Goal: Check status

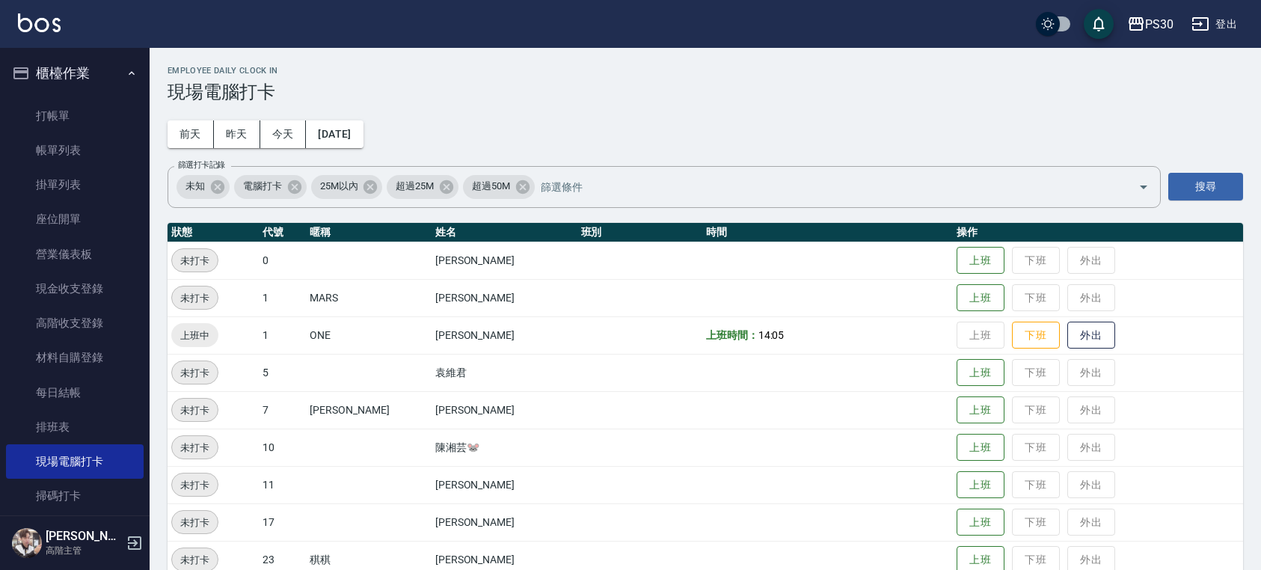
scroll to position [250, 0]
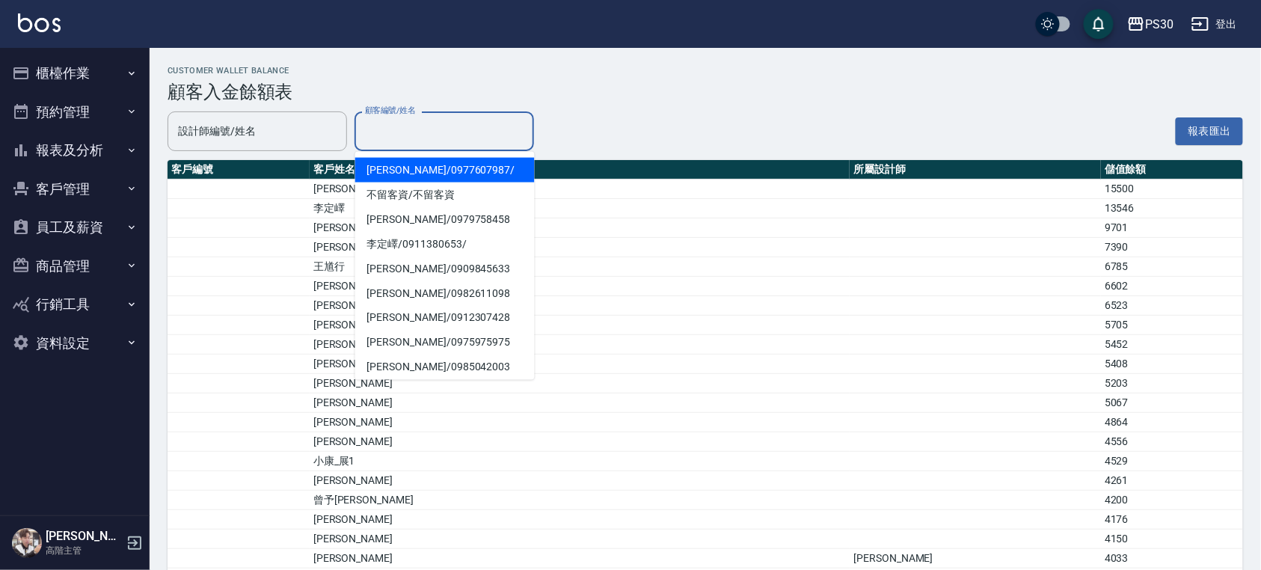
click at [390, 139] on input "顧客編號/姓名" at bounding box center [444, 131] width 166 height 26
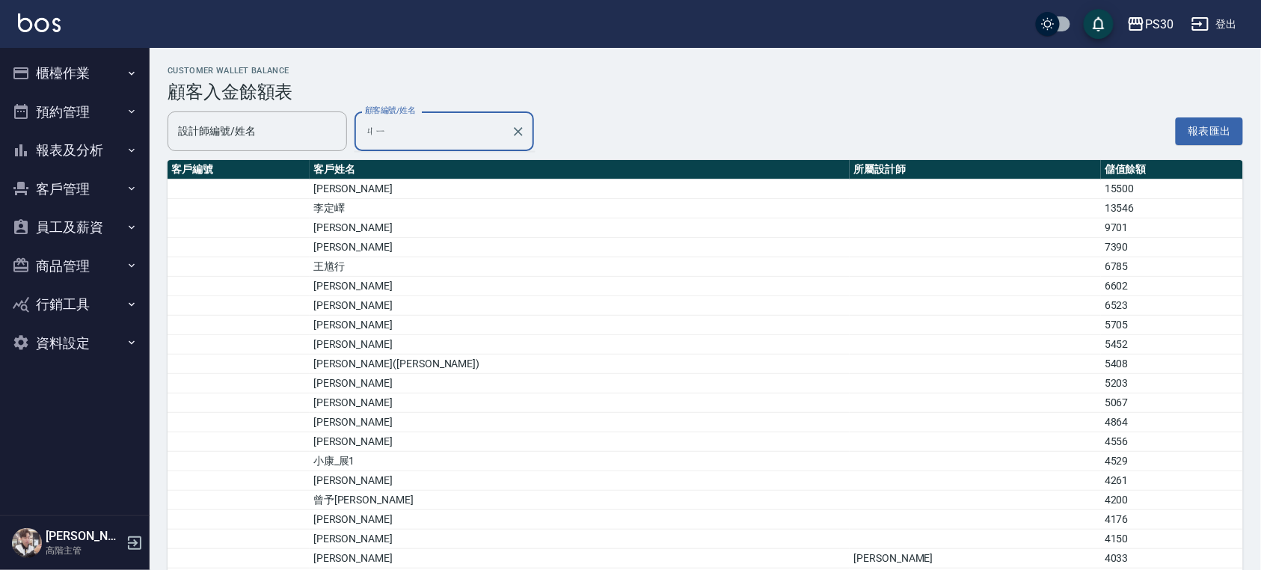
type input "幾"
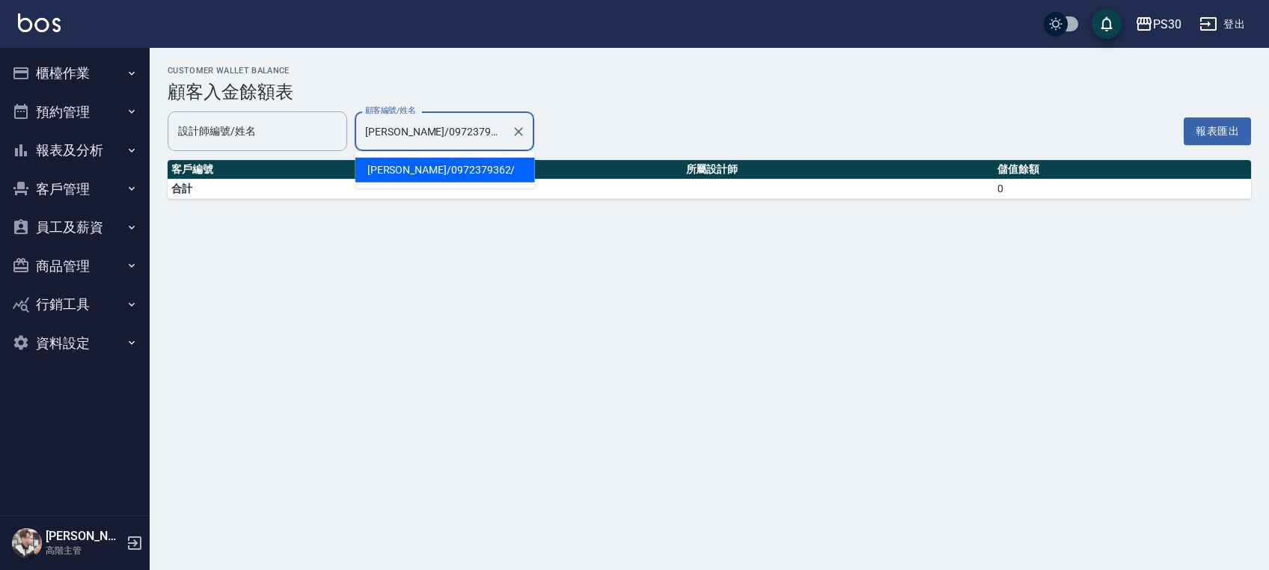
click at [453, 142] on input "簡與彤/0972379362/" at bounding box center [433, 131] width 144 height 26
click at [456, 141] on input "簡與彤/0972379362/" at bounding box center [433, 131] width 144 height 26
click at [458, 141] on input "簡與彤/0972379362/" at bounding box center [433, 131] width 144 height 26
click at [471, 133] on input "簡與彤/0972379362/" at bounding box center [433, 131] width 144 height 26
click at [468, 133] on input "簡與彤/0972379362/" at bounding box center [433, 131] width 144 height 26
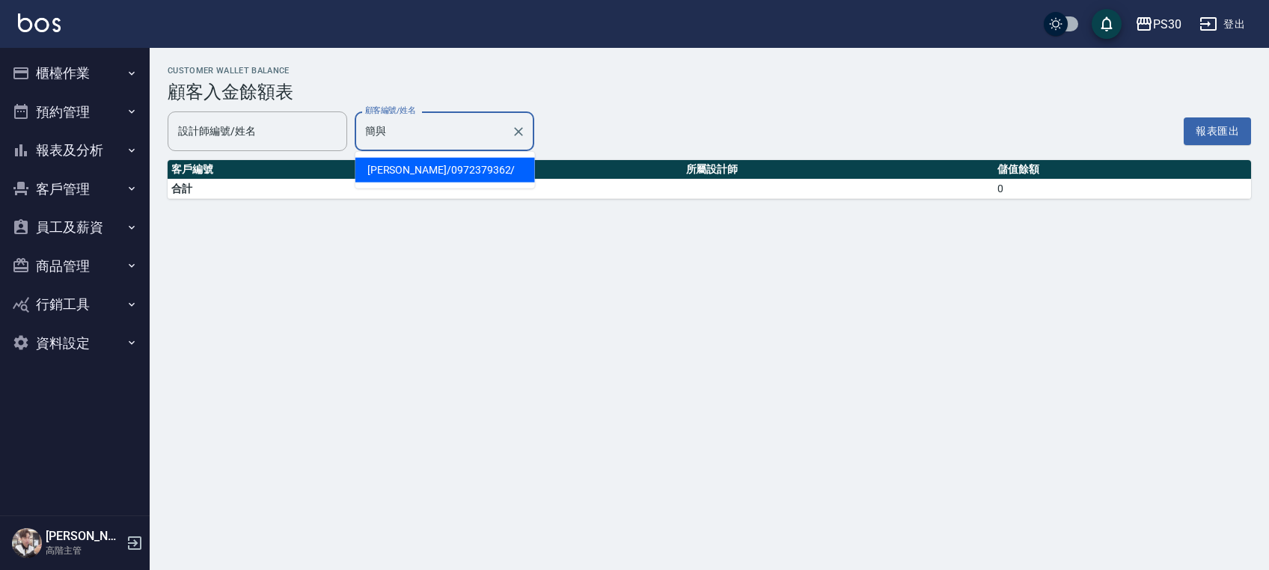
type input "簡"
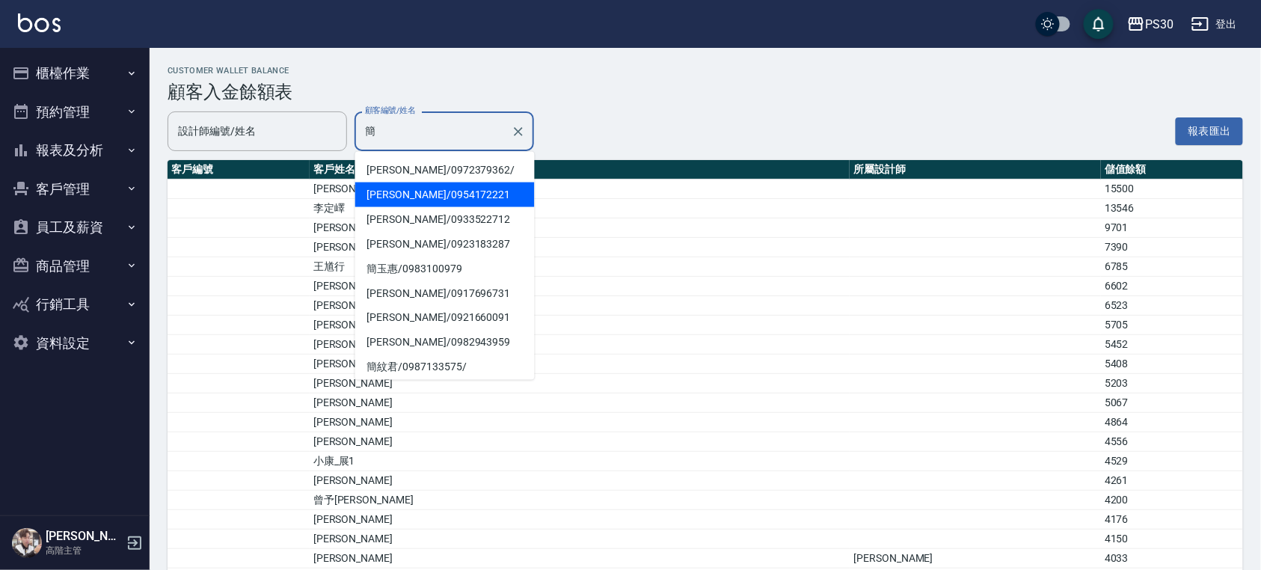
click at [449, 194] on span "簡沛萱 / 0954172221" at bounding box center [445, 195] width 180 height 25
type input "簡沛萱/0954172221"
